Goal: Task Accomplishment & Management: Manage account settings

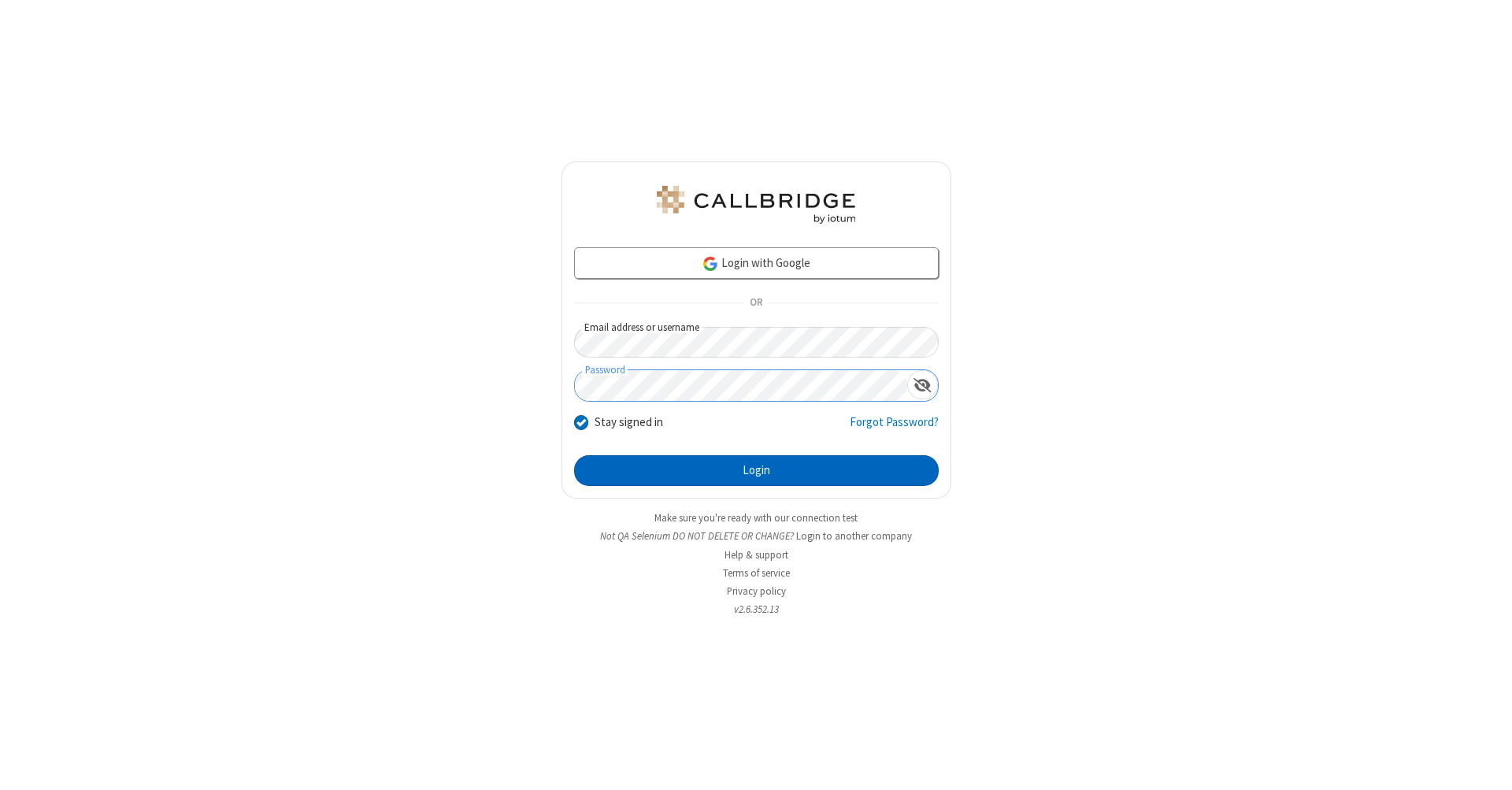
click at [756, 471] on button "Login" at bounding box center [756, 471] width 365 height 31
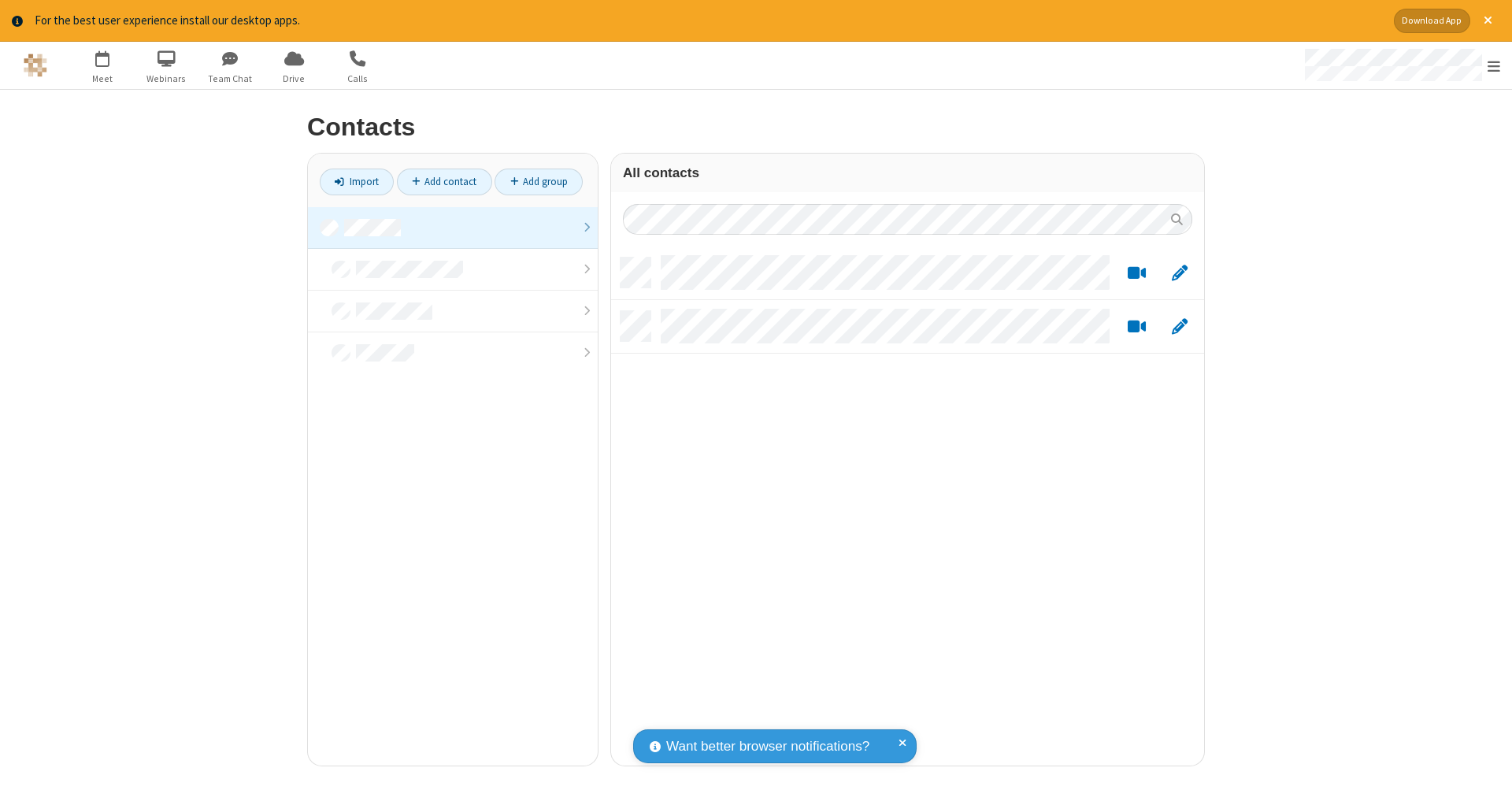
scroll to position [508, 581]
click at [453, 227] on link at bounding box center [453, 228] width 290 height 42
click at [444, 181] on link "Add contact" at bounding box center [444, 181] width 95 height 27
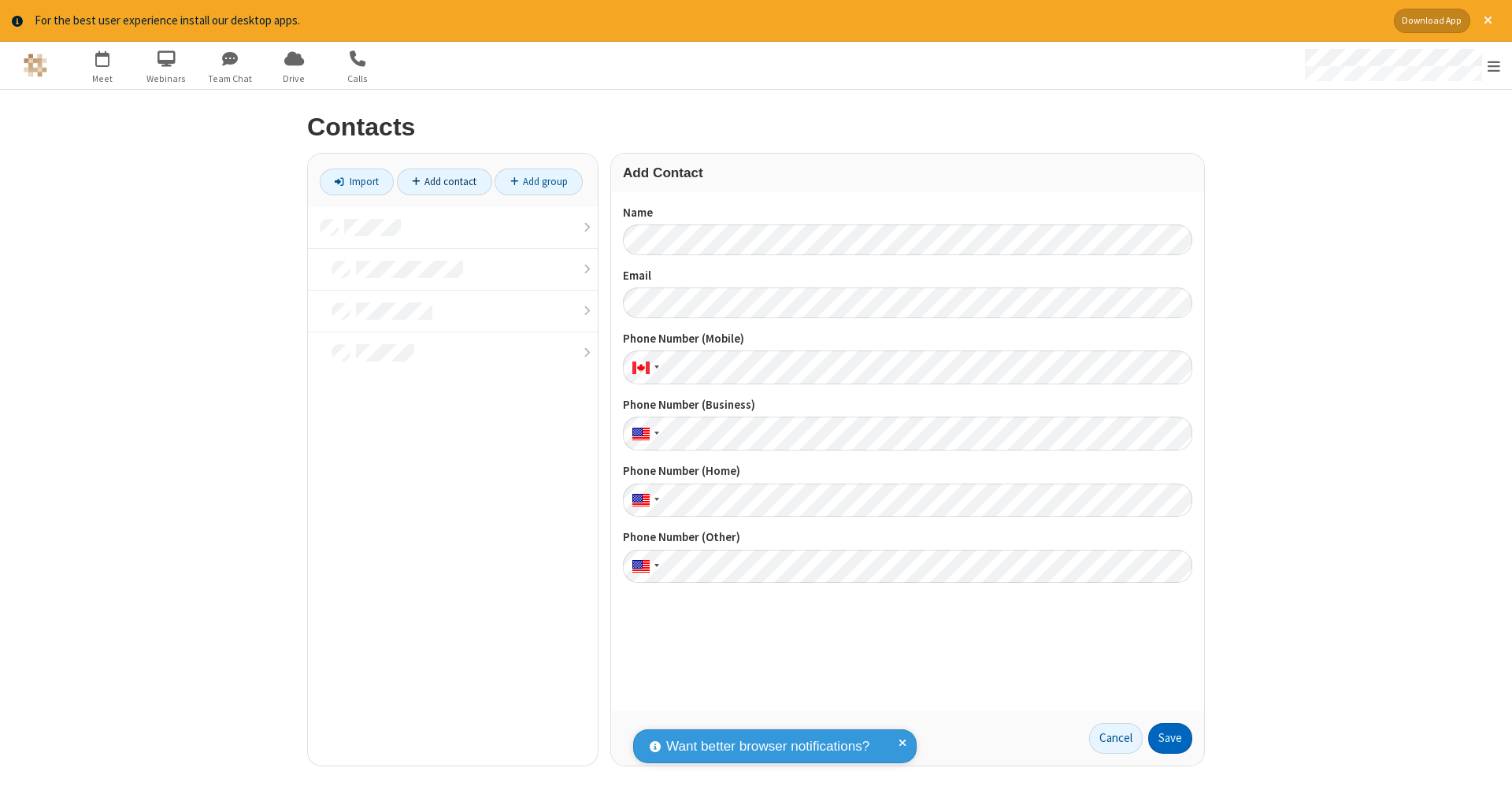
click at [1170, 738] on button "Save" at bounding box center [1170, 738] width 44 height 31
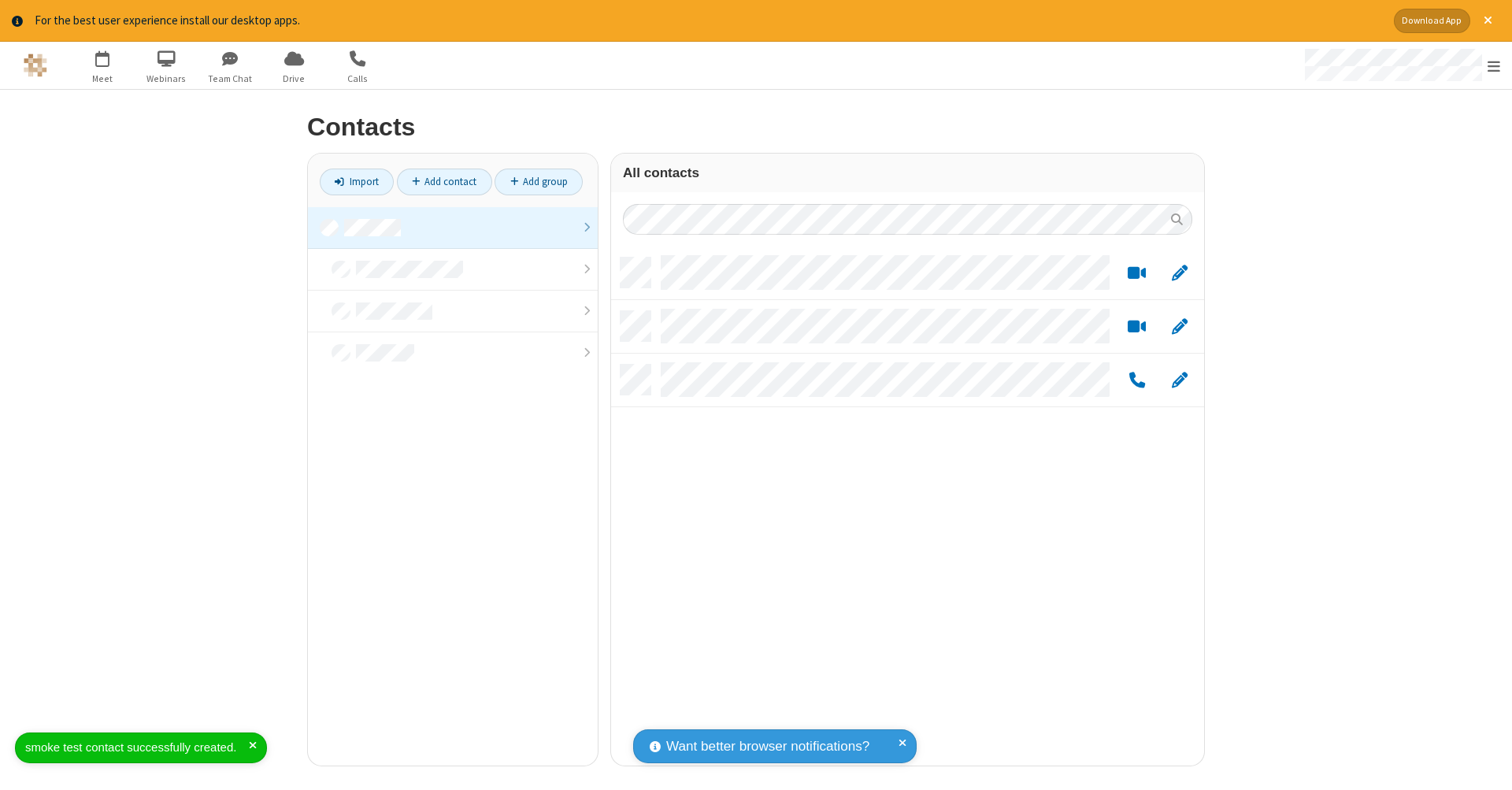
scroll to position [508, 581]
